Goal: Task Accomplishment & Management: Manage account settings

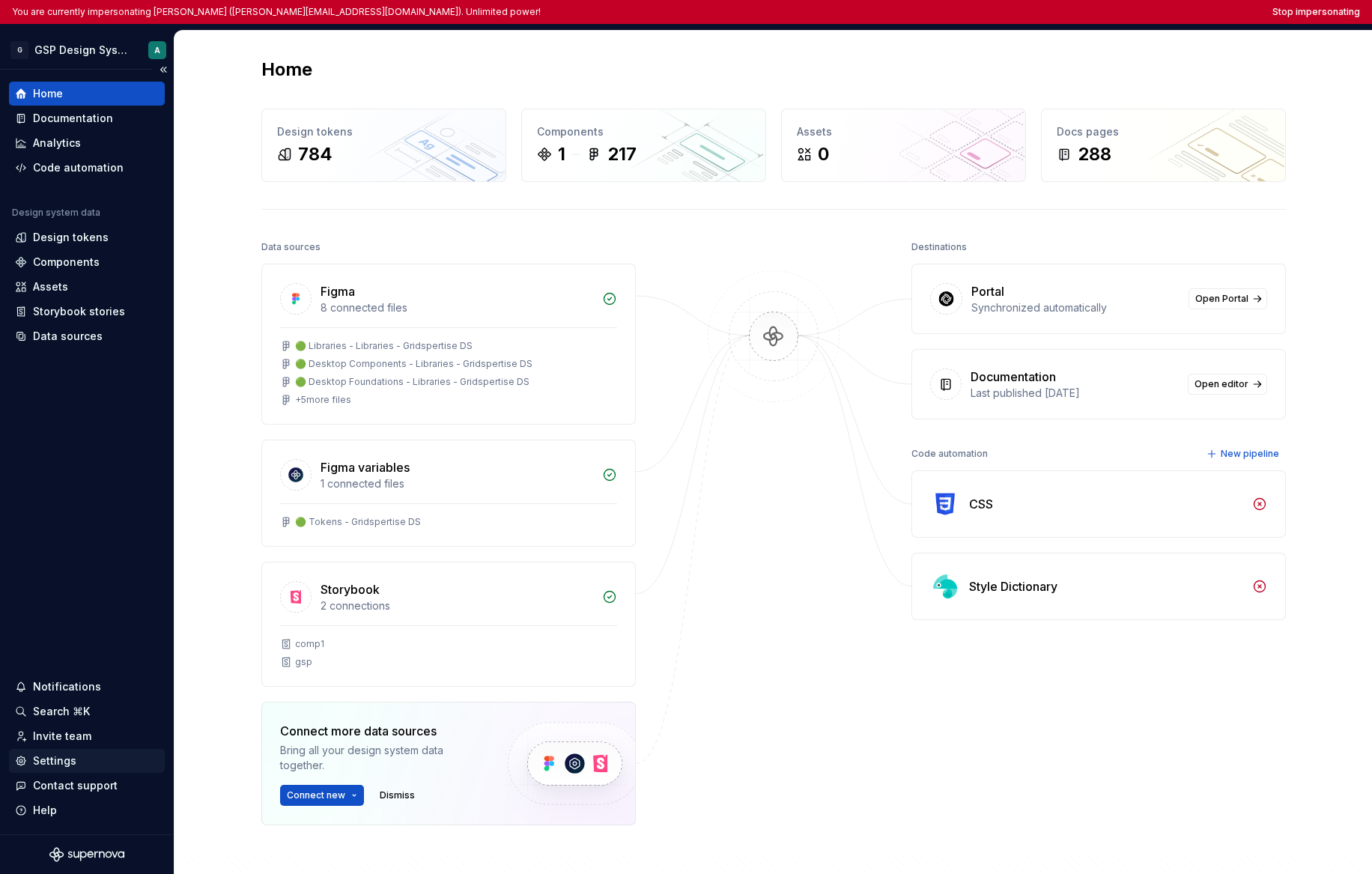
click at [93, 762] on div "Settings" at bounding box center [87, 761] width 144 height 15
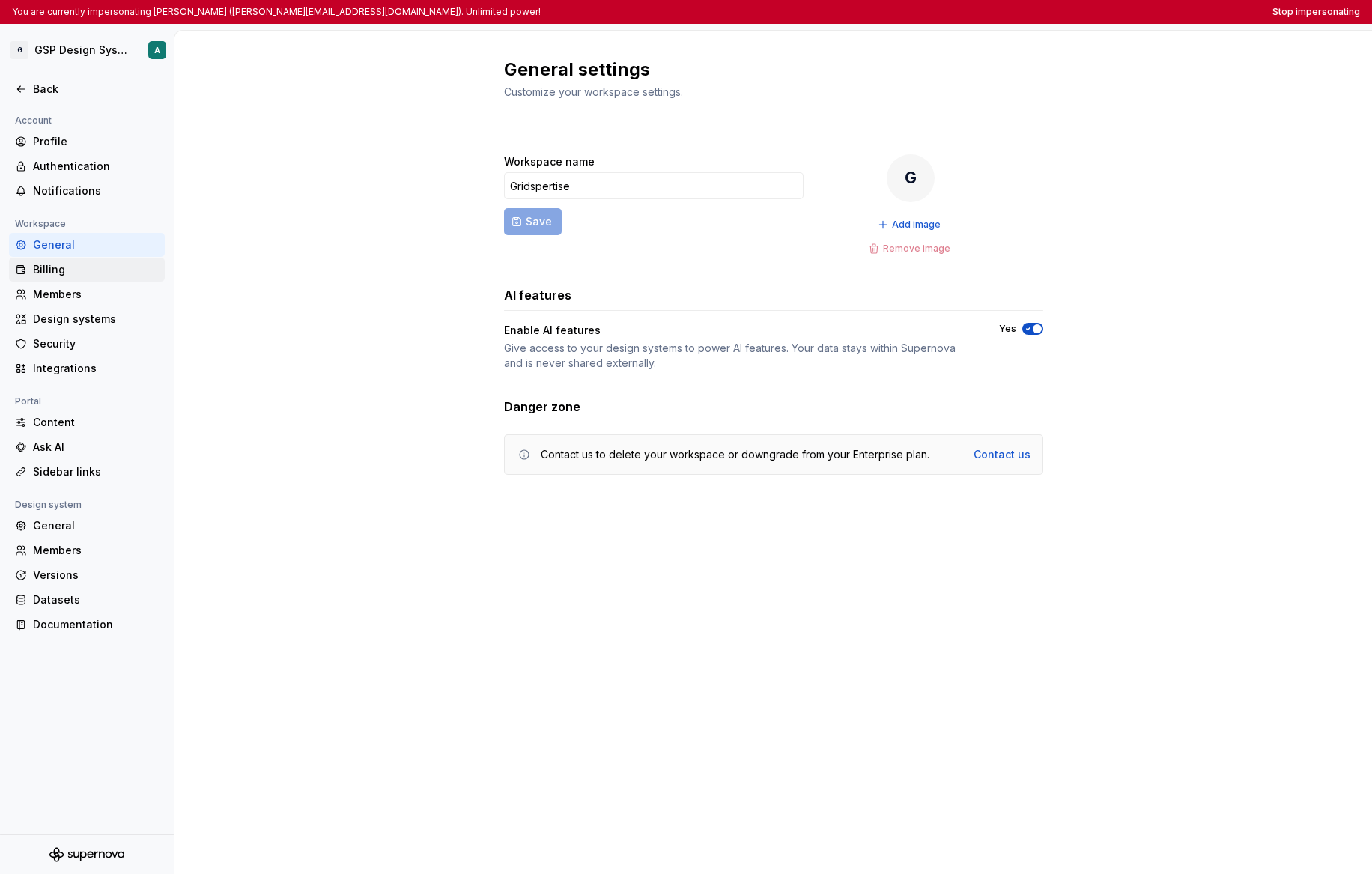
click at [77, 272] on div "Billing" at bounding box center [96, 269] width 126 height 15
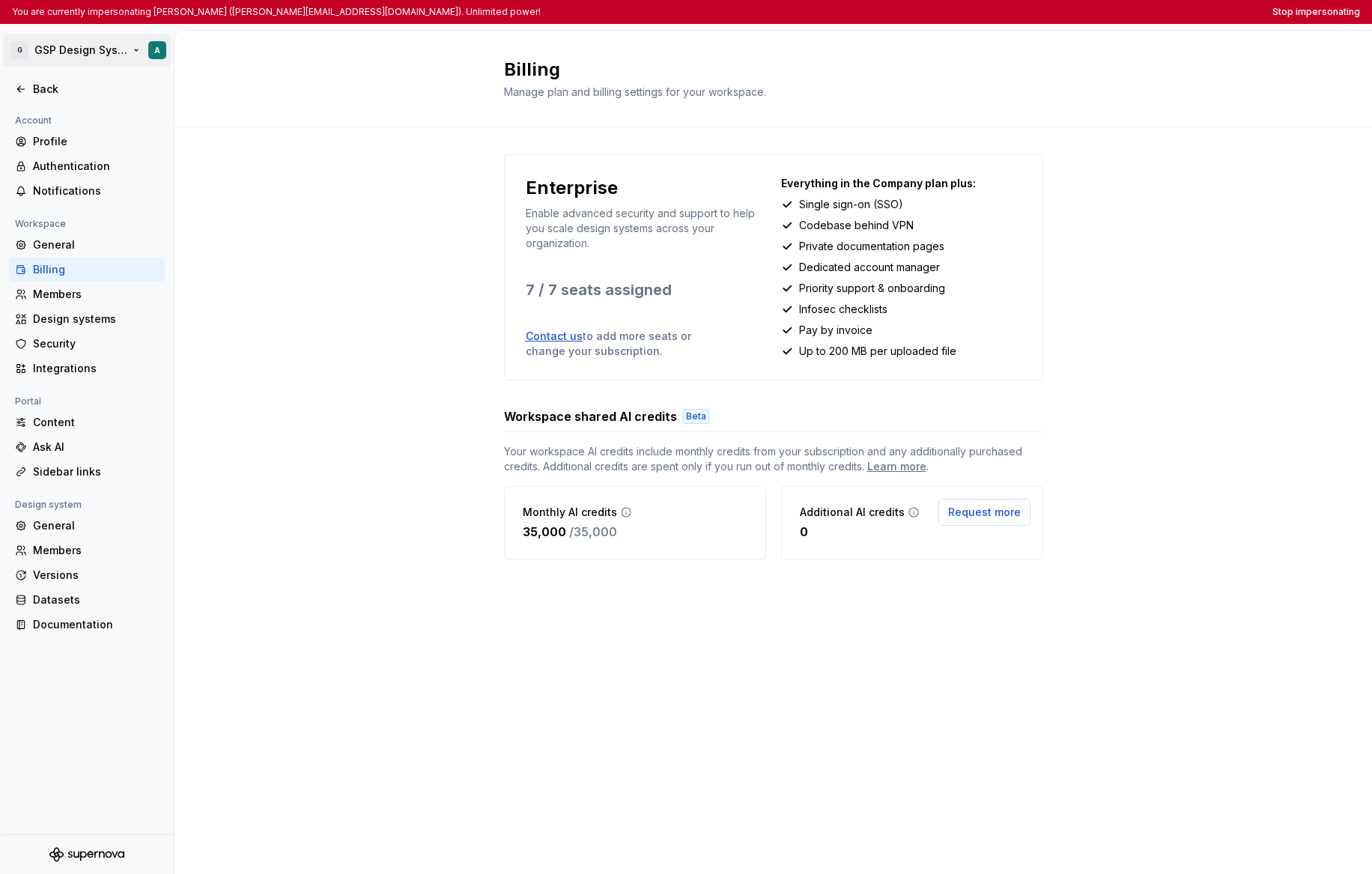
click at [73, 35] on html "You are currently impersonating [PERSON_NAME] ([PERSON_NAME][EMAIL_ADDRESS][DOM…" at bounding box center [686, 437] width 1372 height 874
click at [508, 601] on html "You are currently impersonating [PERSON_NAME] ([PERSON_NAME][EMAIL_ADDRESS][DOM…" at bounding box center [686, 437] width 1372 height 874
drag, startPoint x: 489, startPoint y: 614, endPoint x: 600, endPoint y: 607, distance: 111.2
click at [600, 607] on div "Enterprise Enable advanced security and support to help you scale design system…" at bounding box center [773, 371] width 1198 height 489
click at [599, 610] on div "Enterprise Enable advanced security and support to help you scale design system…" at bounding box center [773, 371] width 540 height 489
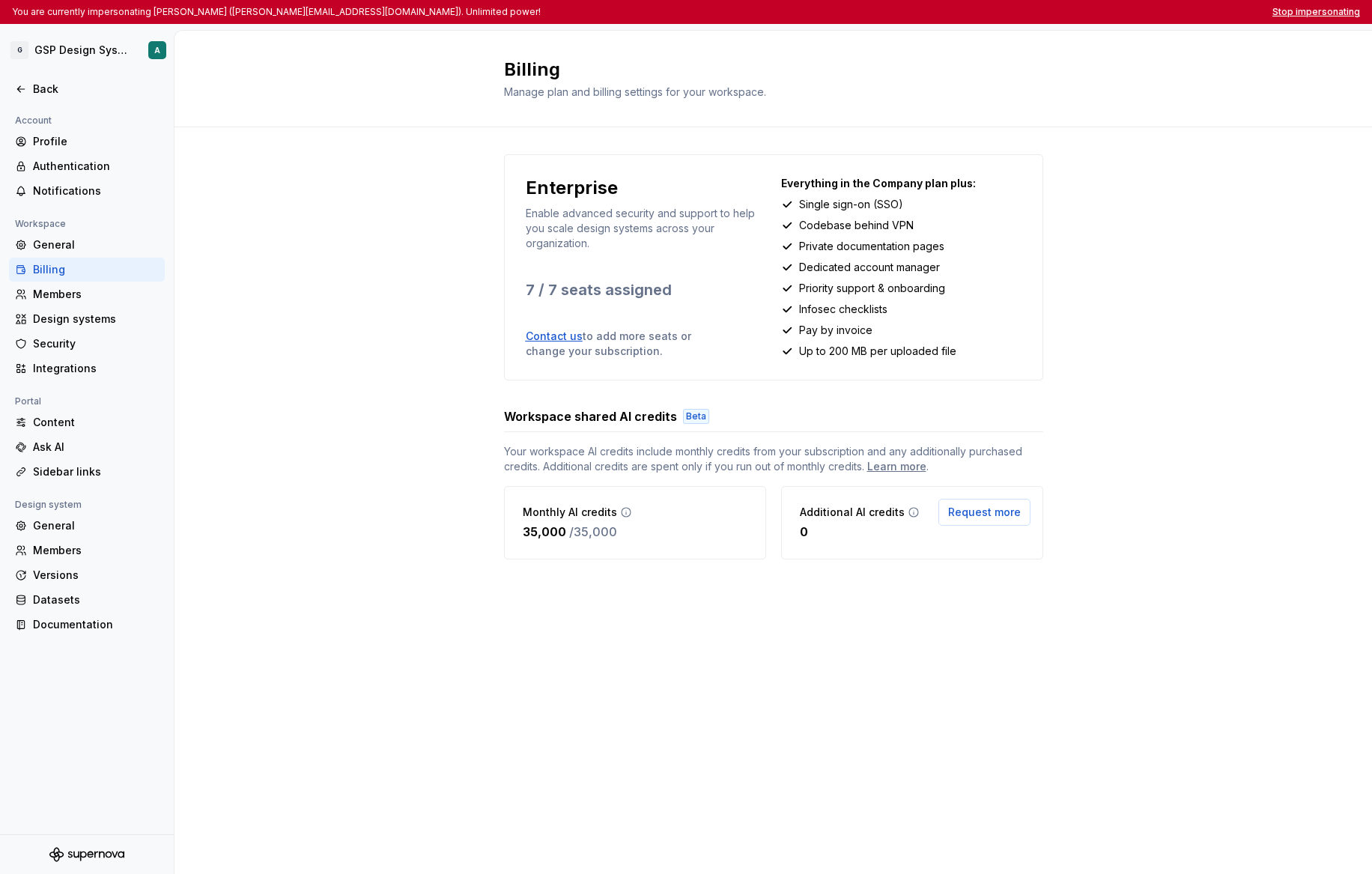
click at [918, 15] on button "Stop impersonating" at bounding box center [1316, 11] width 88 height 12
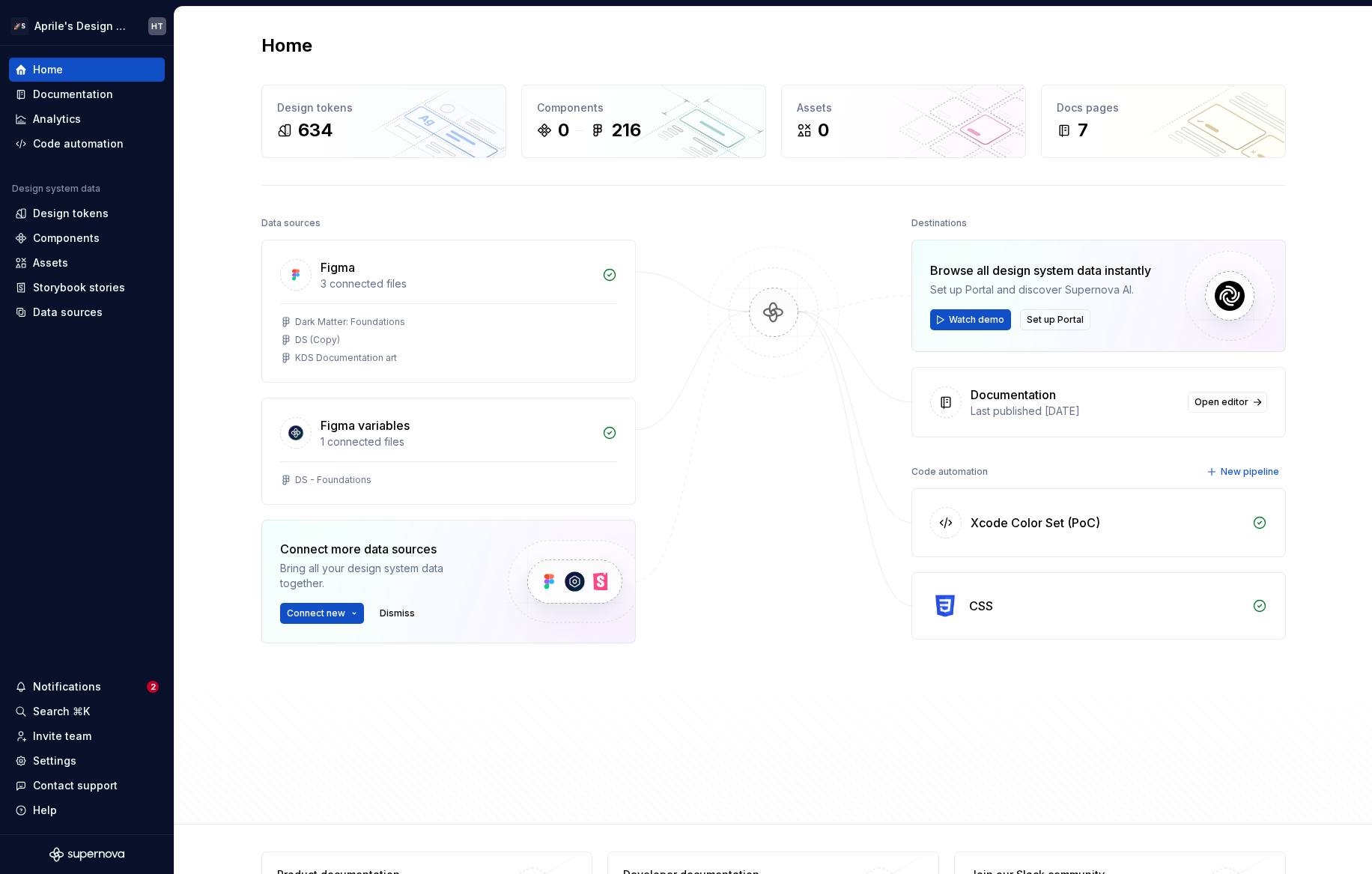
click at [540, 714] on div "Figma 3 connected files Dark Matter: Foundations DS (Copy) KDS Documentation ar…" at bounding box center [449, 479] width 375 height 478
click at [136, 380] on div "Home Documentation Analytics Code automation Design system data Design tokens C…" at bounding box center [87, 441] width 174 height 789
